Goal: Task Accomplishment & Management: Manage account settings

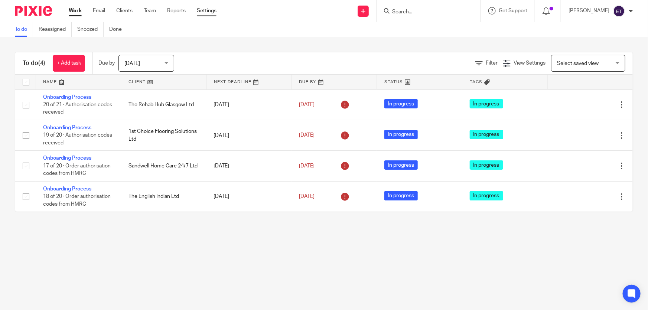
click at [202, 11] on link "Settings" at bounding box center [207, 10] width 20 height 7
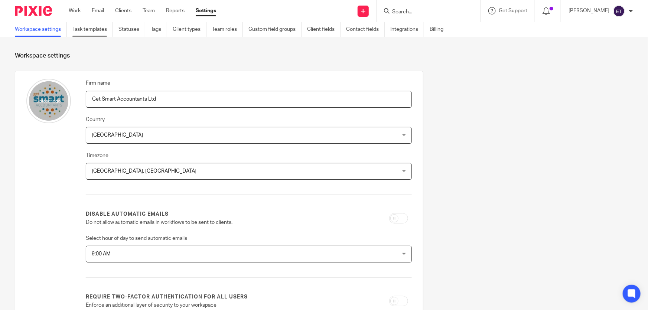
click at [101, 29] on link "Task templates" at bounding box center [92, 29] width 40 height 14
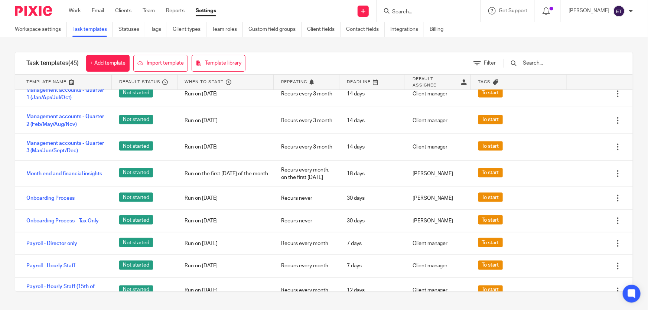
scroll to position [574, 0]
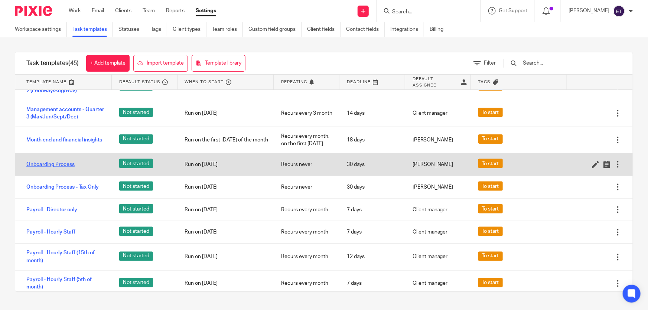
click at [46, 167] on link "Onboarding Process" at bounding box center [50, 164] width 48 height 7
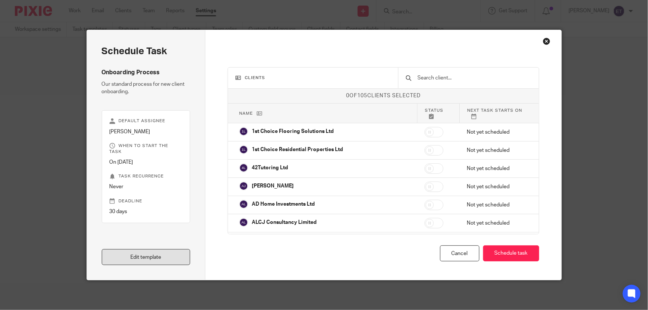
click at [163, 254] on link "Edit template" at bounding box center [146, 257] width 89 height 16
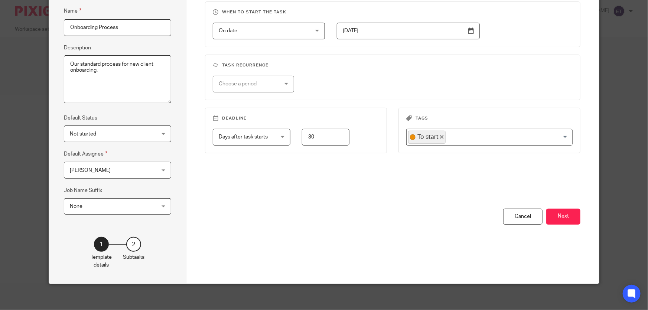
scroll to position [70, 0]
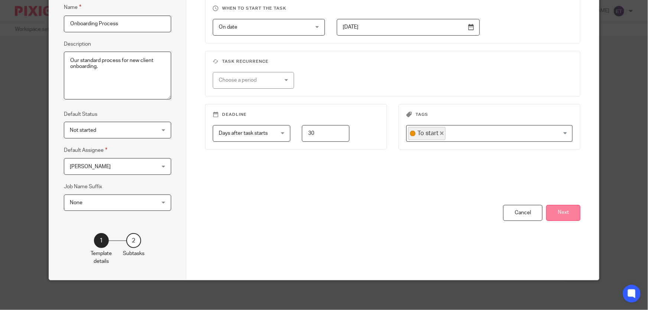
click at [550, 211] on button "Next" at bounding box center [563, 213] width 34 height 16
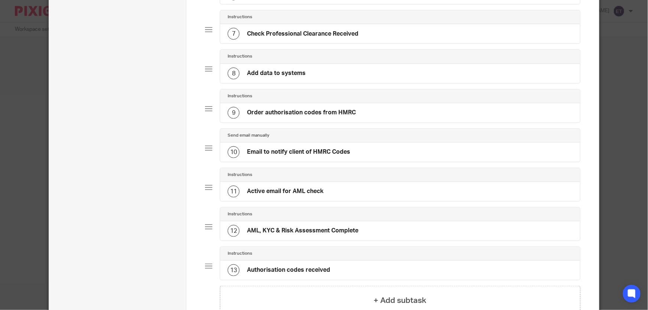
scroll to position [306, 0]
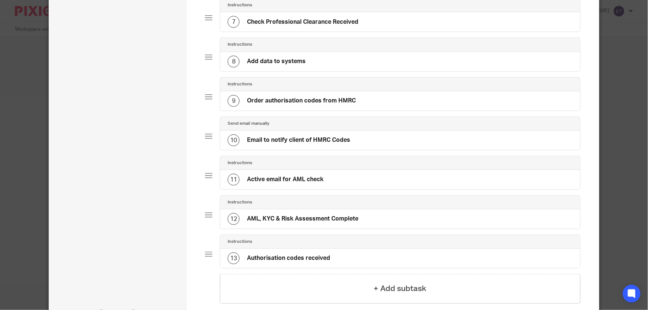
click at [316, 254] on h4 "Authorisation codes received" at bounding box center [288, 258] width 83 height 8
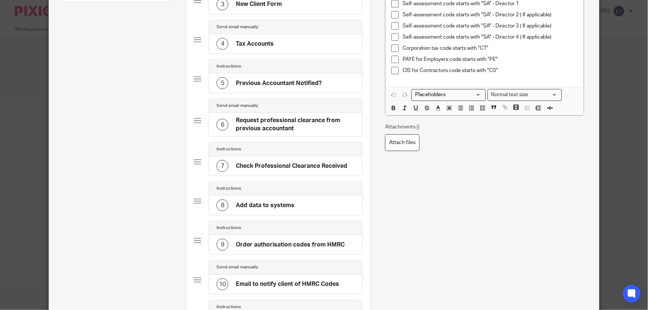
scroll to position [101, 0]
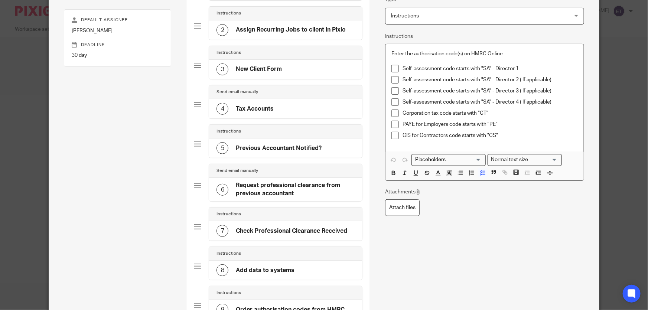
click at [509, 140] on div "CIS for Contractors code starts with "CS"" at bounding box center [490, 137] width 175 height 11
click at [498, 132] on p "CIS for Contractors code starts with "CS"" at bounding box center [490, 135] width 175 height 7
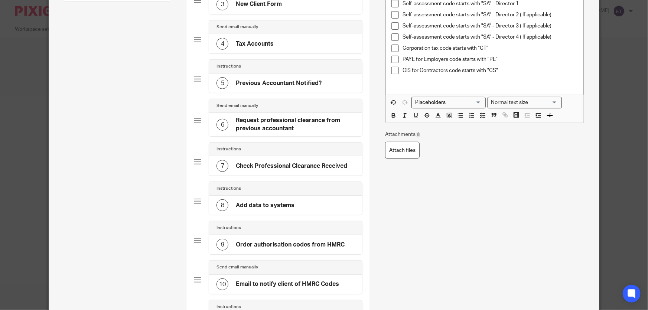
scroll to position [169, 0]
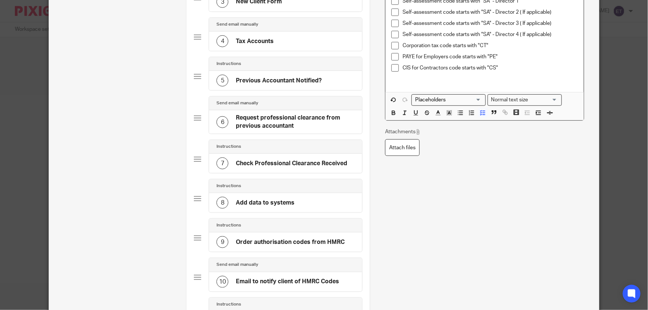
click at [500, 69] on p "CIS for Contractors code starts with "CS"" at bounding box center [490, 67] width 175 height 7
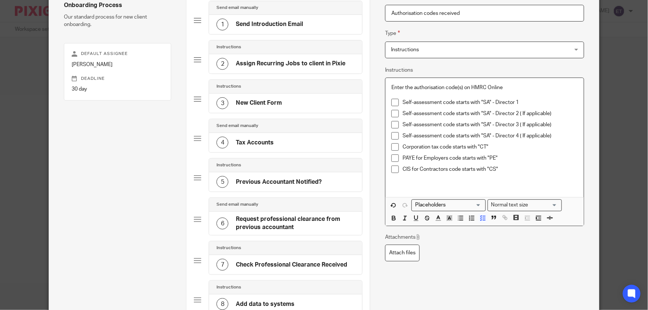
scroll to position [101, 0]
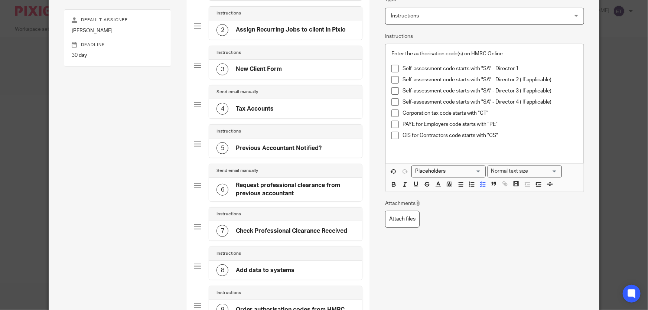
click at [325, 146] on div "5 Previous Accountant Notified?" at bounding box center [285, 148] width 153 height 19
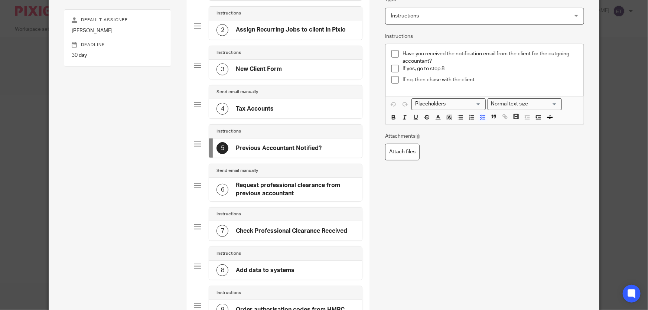
click at [353, 191] on div "6 Request professional clearance from previous accountant" at bounding box center [285, 189] width 153 height 23
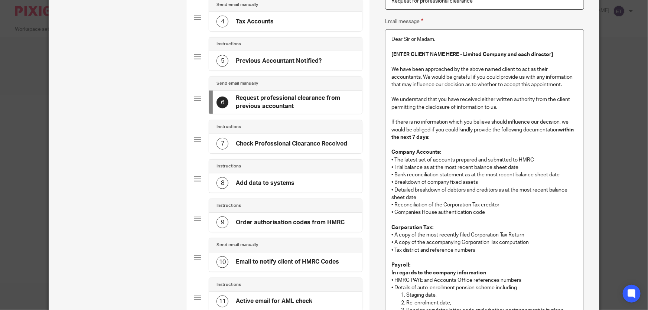
scroll to position [202, 0]
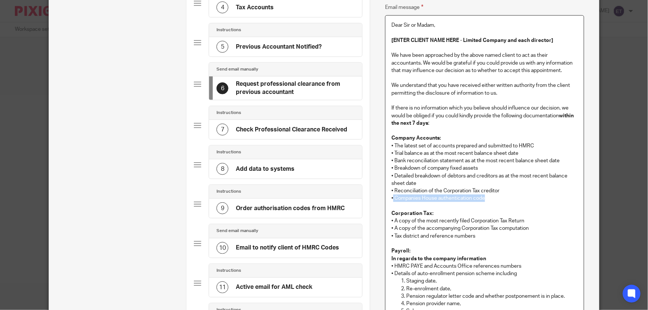
drag, startPoint x: 485, startPoint y: 198, endPoint x: 390, endPoint y: 199, distance: 95.5
click at [391, 199] on p "• Companies House authentication code" at bounding box center [484, 198] width 186 height 7
click at [496, 199] on p "• Companies House authentication code" at bounding box center [484, 198] width 186 height 7
click at [303, 166] on div "8 Add data to systems" at bounding box center [285, 168] width 153 height 19
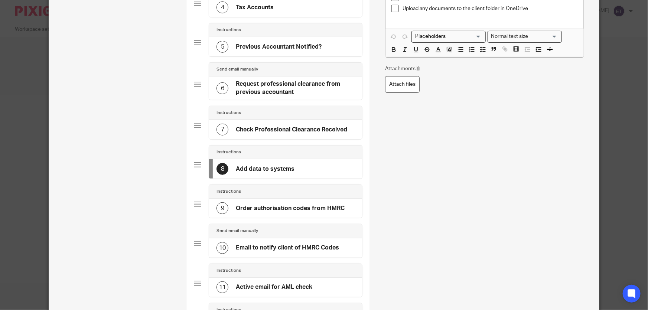
scroll to position [0, 0]
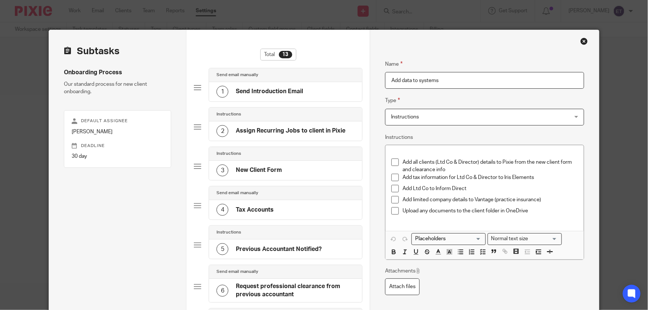
click at [467, 187] on p "Add Ltd Co to Inform Direct" at bounding box center [490, 188] width 175 height 7
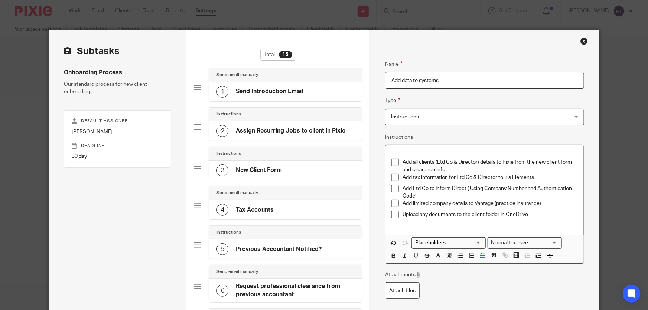
click at [467, 187] on p "Add Ltd Co to Inform Direct ( Using Company Number and Authentication Code)" at bounding box center [490, 192] width 175 height 15
click at [519, 194] on p "Add Ltd Co to Inform Direct (Using Company Number and Authentication Code)" at bounding box center [490, 192] width 175 height 15
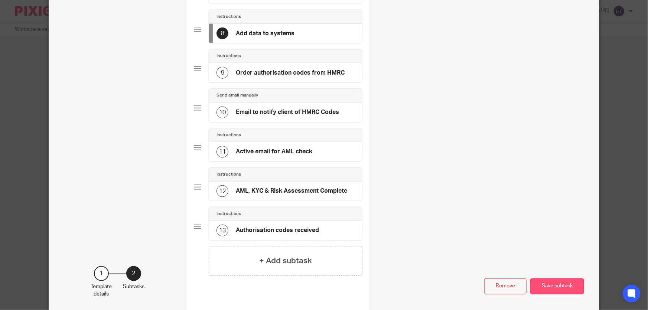
scroll to position [369, 0]
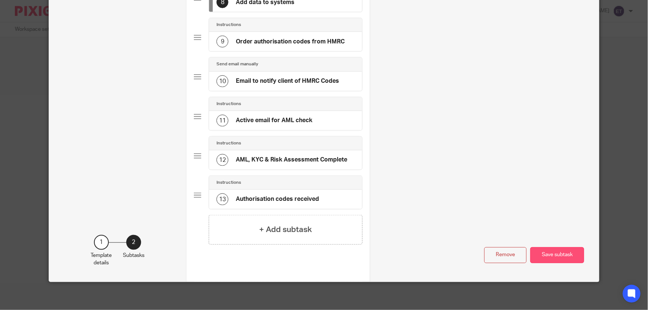
click at [546, 252] on button "Save subtask" at bounding box center [557, 255] width 54 height 16
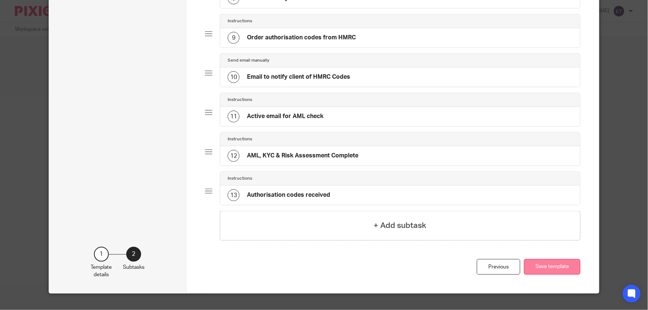
click at [546, 262] on button "Save template" at bounding box center [552, 267] width 56 height 16
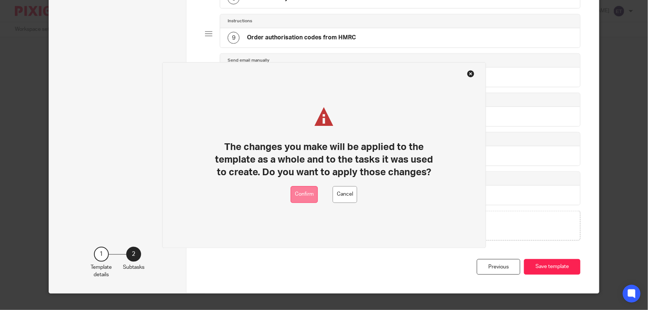
click at [306, 191] on button "Confirm" at bounding box center [304, 194] width 27 height 17
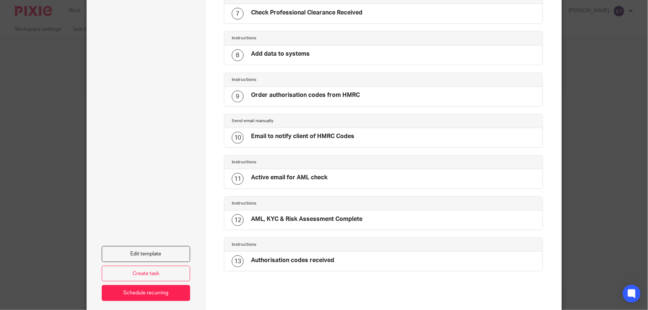
scroll to position [360, 0]
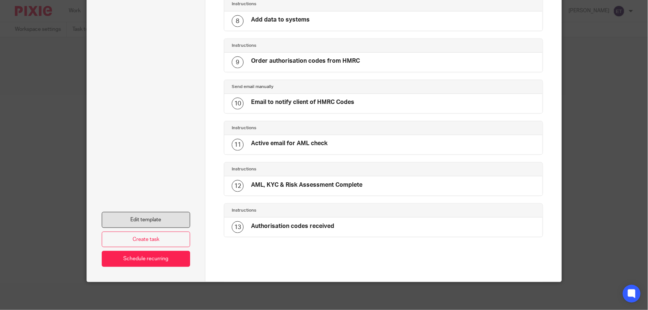
click at [168, 222] on link "Edit template" at bounding box center [146, 220] width 89 height 16
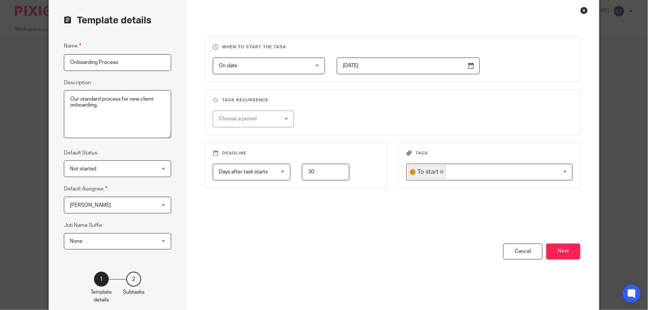
scroll to position [70, 0]
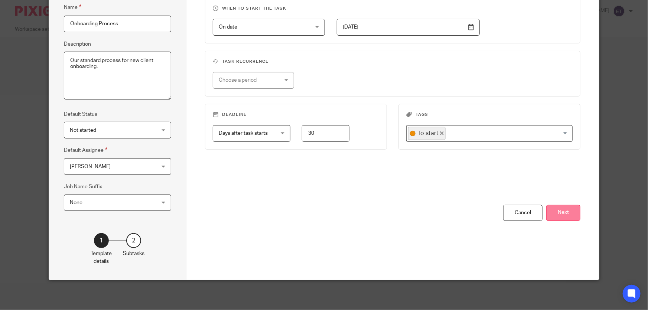
click at [552, 211] on button "Next" at bounding box center [563, 213] width 34 height 16
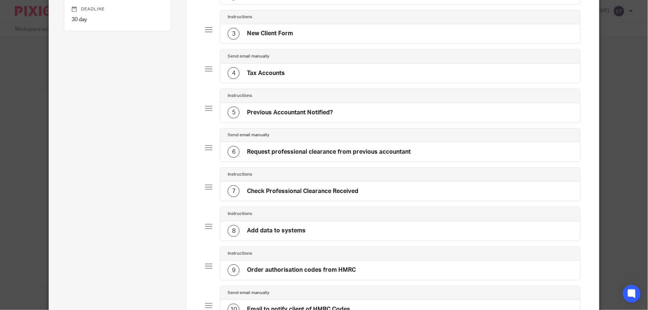
scroll to position [137, 0]
click at [337, 189] on h4 "Check Professional Clearance Received" at bounding box center [302, 191] width 111 height 8
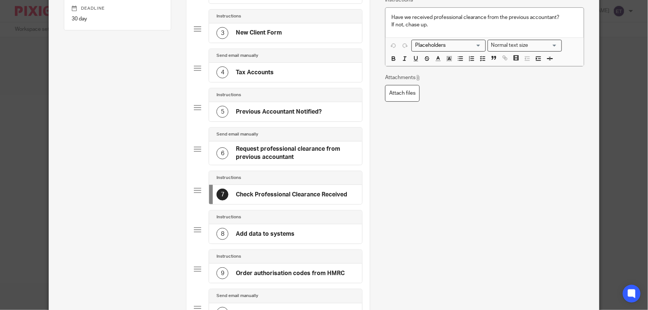
scroll to position [0, 0]
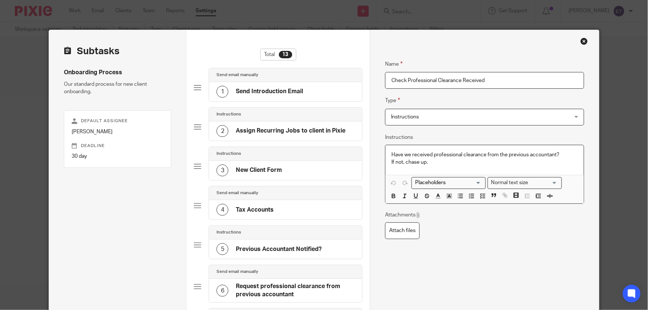
click at [432, 163] on p "If not, chase up." at bounding box center [484, 162] width 186 height 7
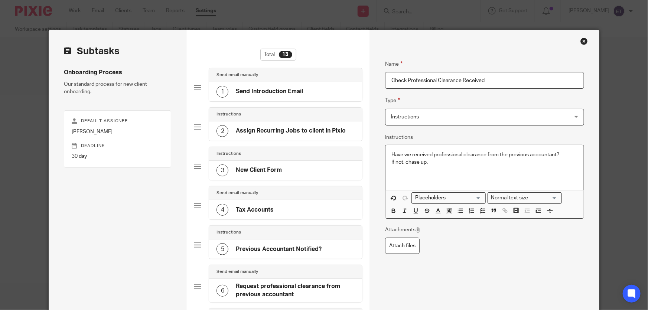
click at [572, 152] on p "Have we received professional clearance from the previous accountant?" at bounding box center [484, 154] width 186 height 7
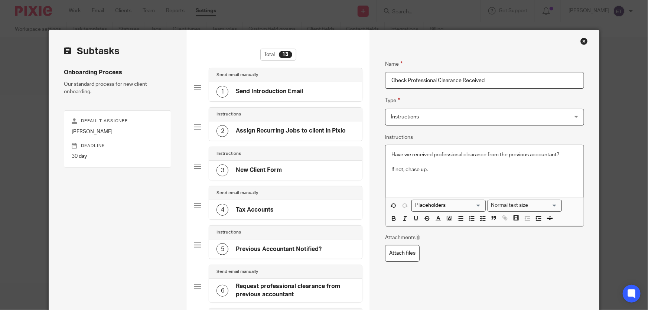
click at [454, 169] on p "If not, chase up." at bounding box center [484, 169] width 186 height 7
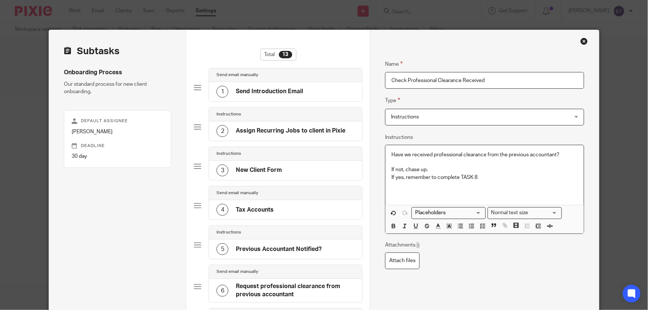
click at [436, 179] on p "If yes, remember to complete TASK 8" at bounding box center [484, 177] width 186 height 7
click at [435, 179] on p "If yes, remember to complete TASK 8" at bounding box center [484, 177] width 186 height 7
click at [457, 179] on p "If yes, remember to complete TASK 8" at bounding box center [484, 177] width 186 height 7
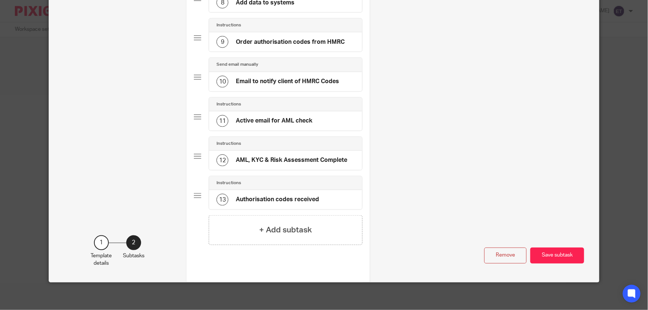
scroll to position [369, 0]
click at [553, 257] on button "Save subtask" at bounding box center [557, 255] width 54 height 16
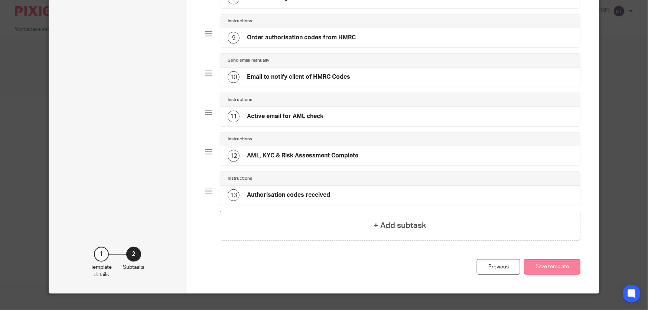
click at [539, 266] on button "Save template" at bounding box center [552, 267] width 56 height 16
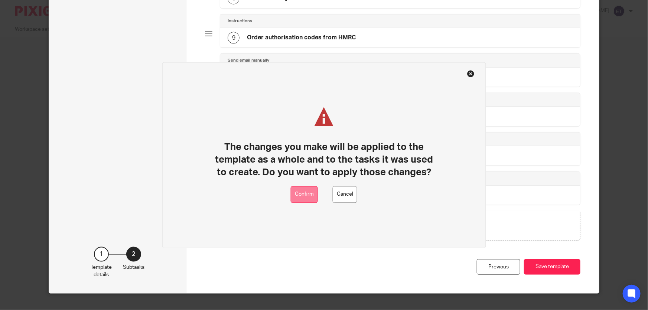
click at [307, 197] on button "Confirm" at bounding box center [304, 194] width 27 height 17
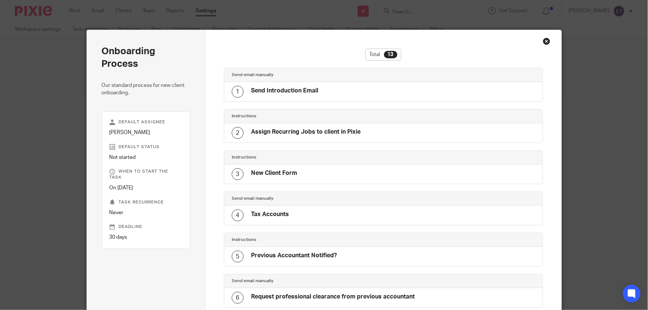
click at [545, 41] on div "Close this dialog window" at bounding box center [546, 41] width 7 height 7
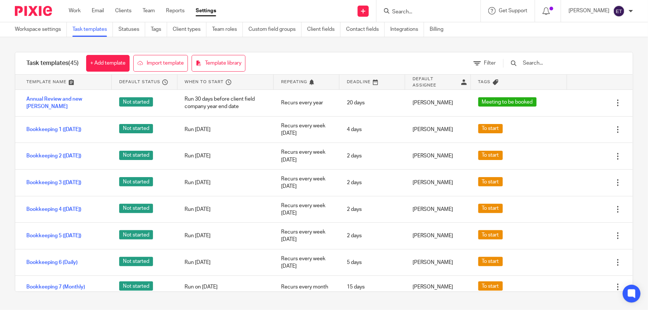
click at [99, 30] on link "Task templates" at bounding box center [92, 29] width 40 height 14
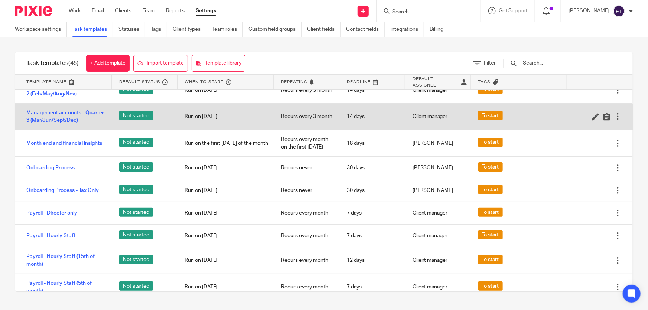
scroll to position [574, 0]
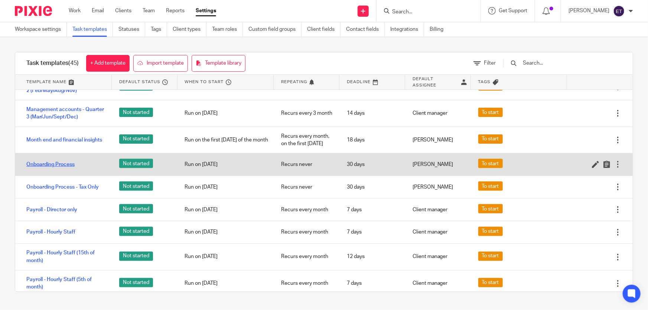
click at [48, 167] on link "Onboarding Process" at bounding box center [50, 164] width 48 height 7
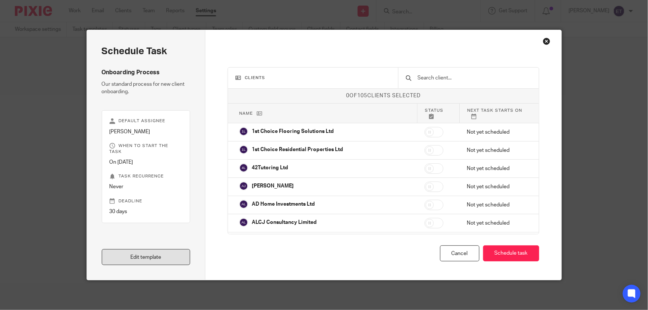
click at [148, 255] on link "Edit template" at bounding box center [146, 257] width 89 height 16
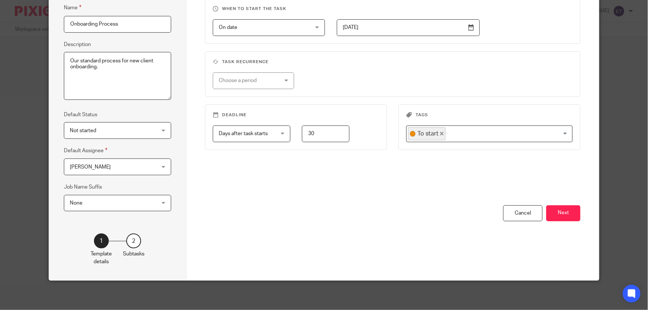
scroll to position [70, 0]
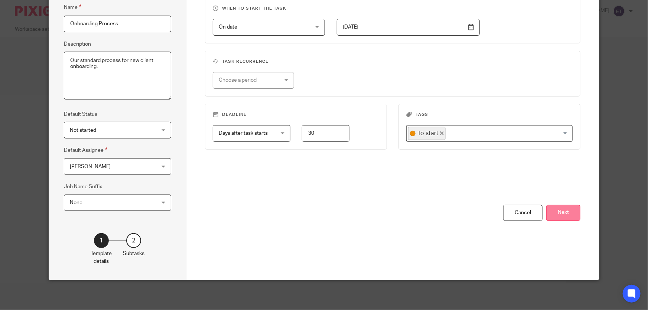
click at [571, 214] on button "Next" at bounding box center [563, 213] width 34 height 16
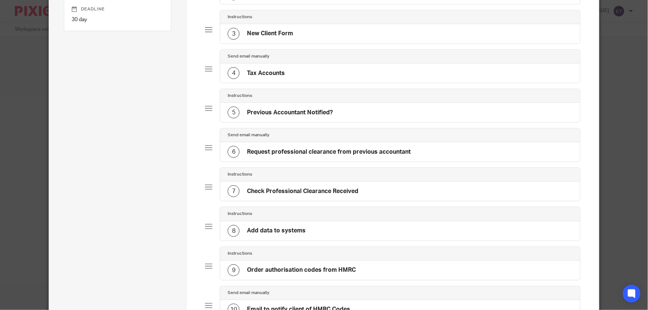
scroll to position [137, 0]
drag, startPoint x: 329, startPoint y: 188, endPoint x: 383, endPoint y: 162, distance: 60.3
click at [329, 188] on h4 "Check Professional Clearance Received" at bounding box center [302, 191] width 111 height 8
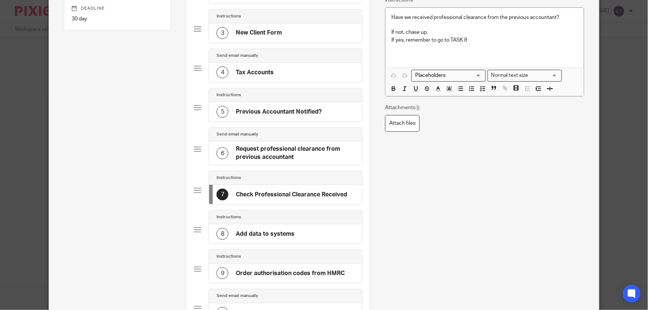
scroll to position [0, 0]
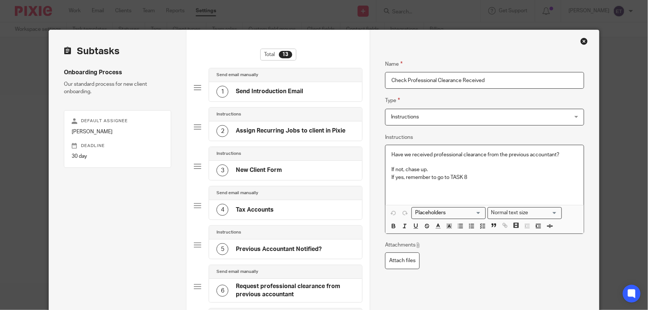
click at [467, 176] on p "If yes, remember to go to TASK 8" at bounding box center [484, 177] width 186 height 7
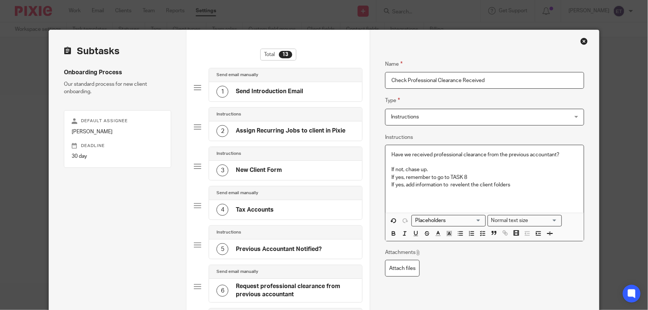
click at [448, 186] on p "If yes, add information to revelent the client folders" at bounding box center [484, 184] width 186 height 7
click at [461, 191] on p at bounding box center [484, 196] width 186 height 15
click at [458, 185] on p "If yes, add information to revelent the client folders" at bounding box center [484, 184] width 186 height 7
click at [501, 177] on p "If yes, remember to go to TASK 8" at bounding box center [484, 177] width 186 height 7
drag, startPoint x: 457, startPoint y: 185, endPoint x: 459, endPoint y: 192, distance: 6.6
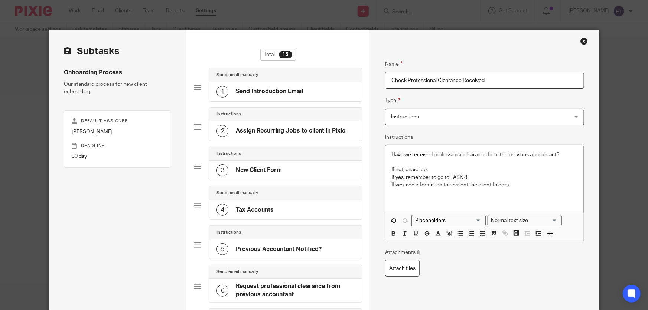
click at [458, 192] on p at bounding box center [484, 196] width 186 height 15
click at [466, 185] on p "If yes, add information to revalent the client folders" at bounding box center [484, 184] width 186 height 7
click at [428, 169] on p "If not, chase up." at bounding box center [484, 169] width 186 height 7
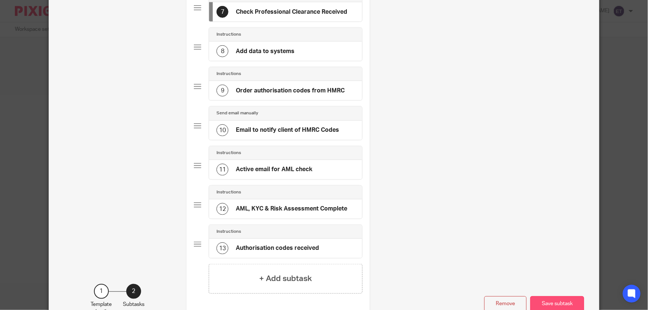
scroll to position [369, 0]
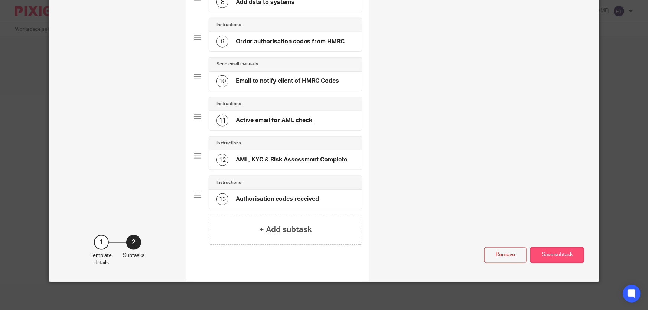
click at [549, 250] on button "Save subtask" at bounding box center [557, 255] width 54 height 16
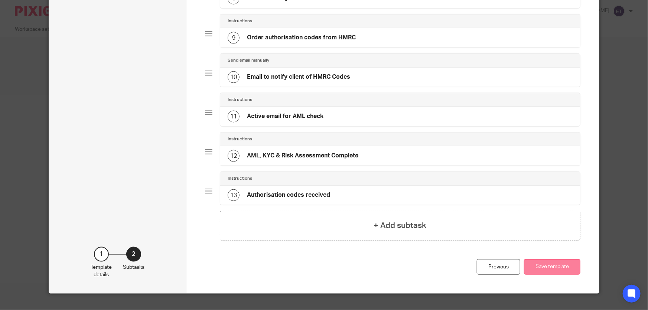
click at [544, 263] on button "Save template" at bounding box center [552, 267] width 56 height 16
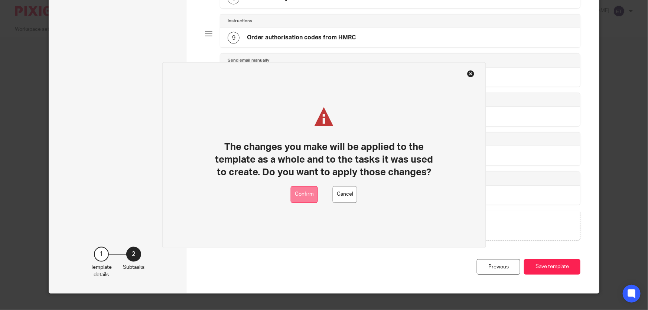
click at [300, 197] on button "Confirm" at bounding box center [304, 194] width 27 height 17
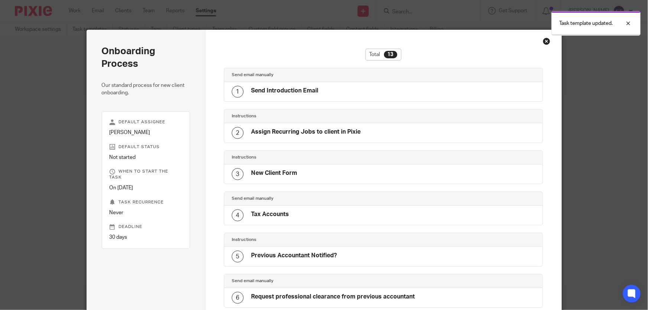
scroll to position [360, 0]
